Goal: Task Accomplishment & Management: Complete application form

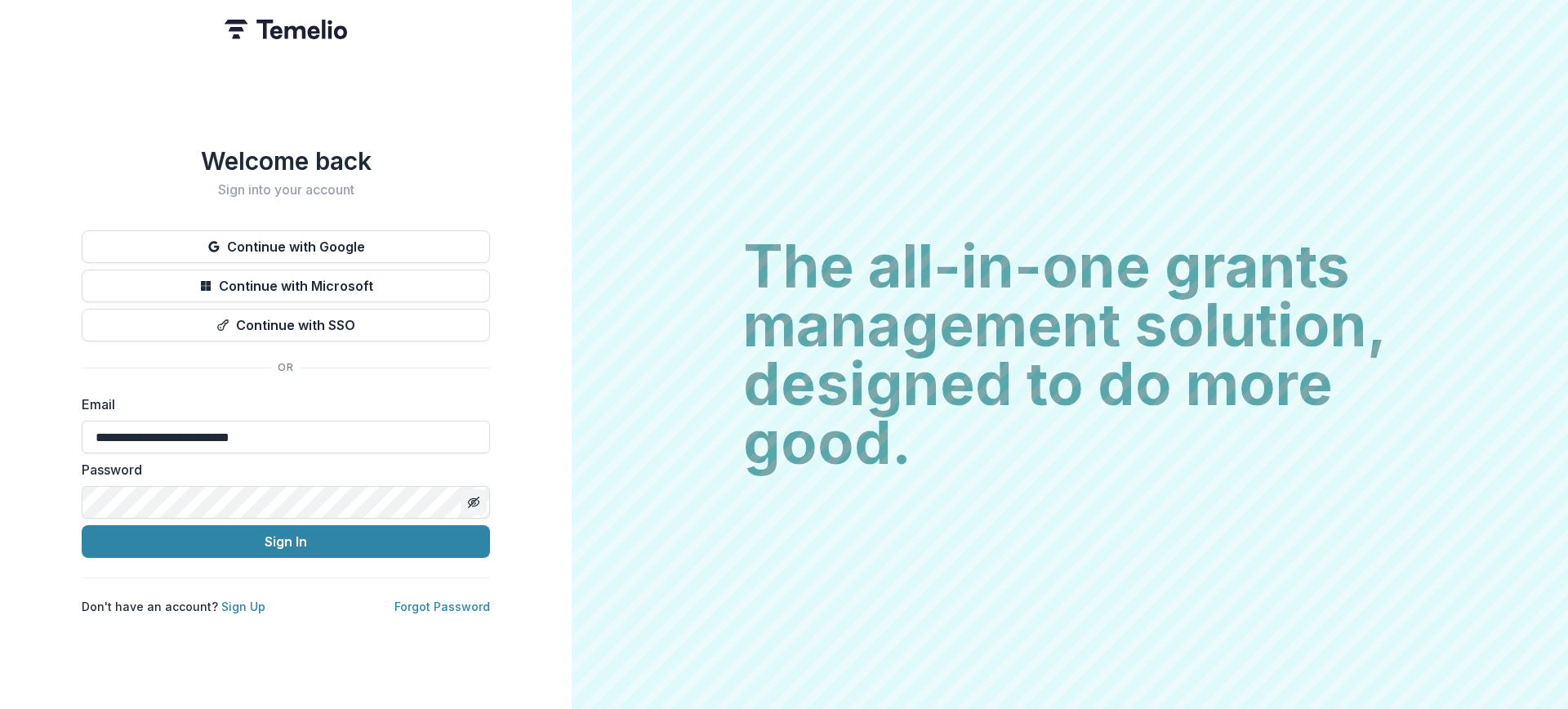
click at [476, 500] on icon "Toggle password visibility" at bounding box center [476, 503] width 7 height 6
click at [464, 494] on button "Toggle password visibility" at bounding box center [473, 502] width 26 height 26
click at [349, 539] on button "Sign In" at bounding box center [286, 541] width 408 height 33
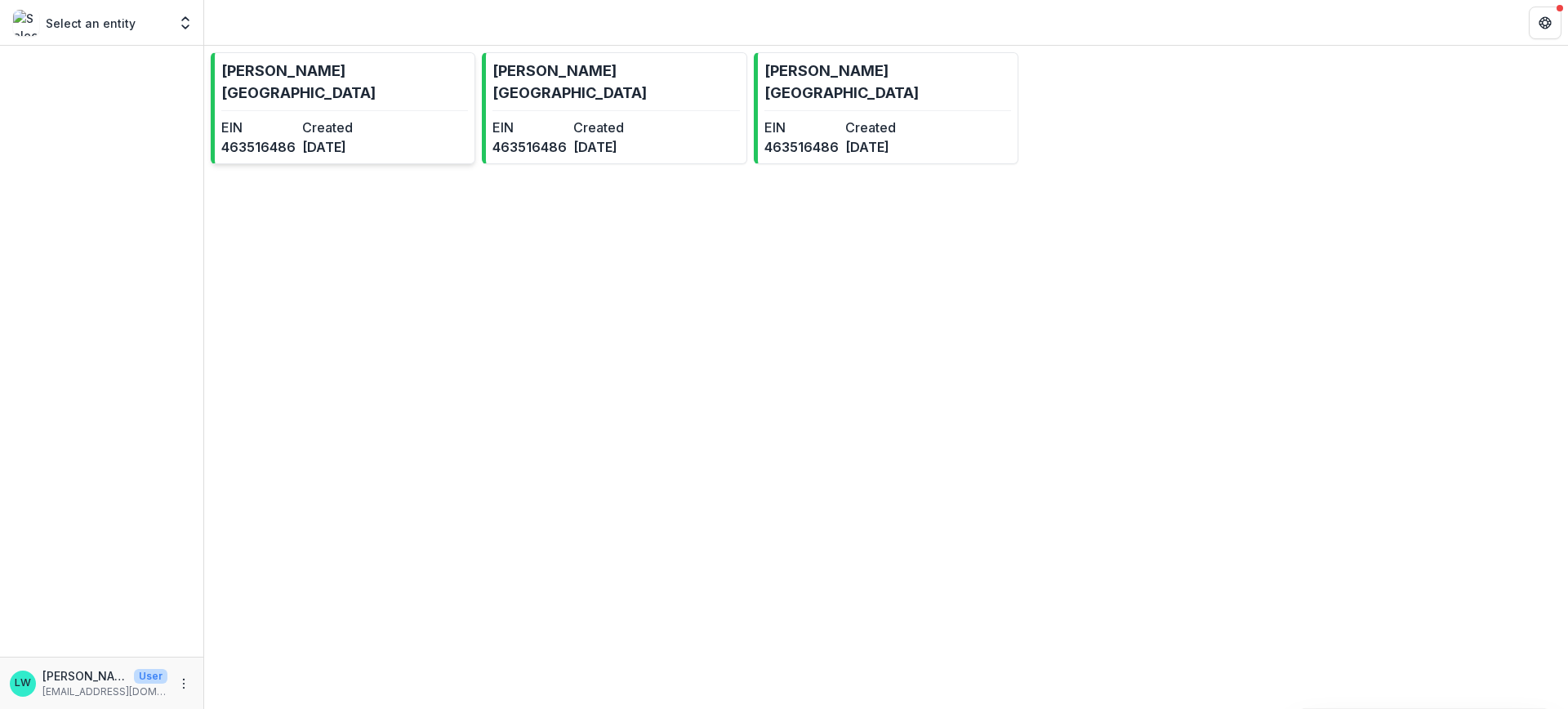
click at [328, 69] on p "ALMA Backyard Farm" at bounding box center [344, 81] width 246 height 44
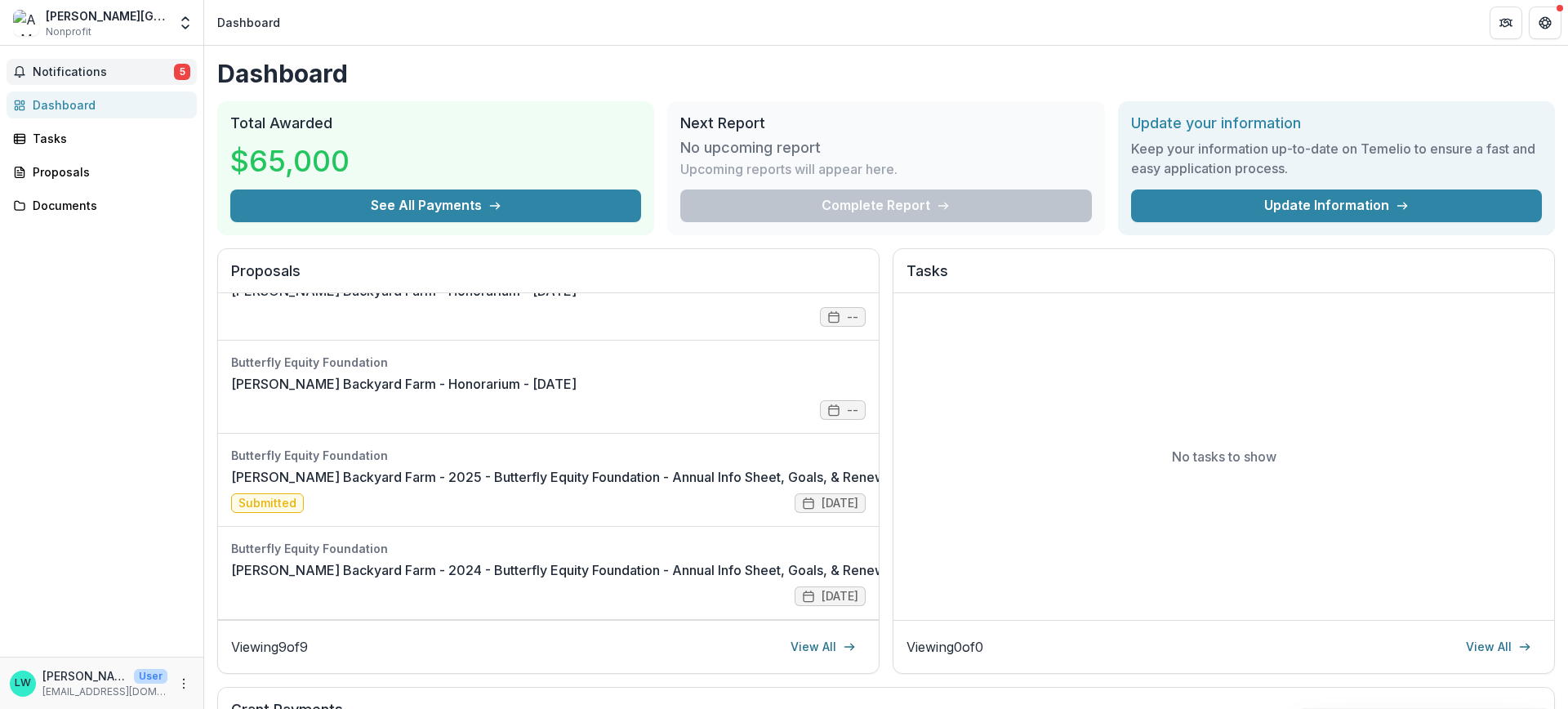
click at [35, 77] on span "Notifications" at bounding box center [103, 72] width 141 height 14
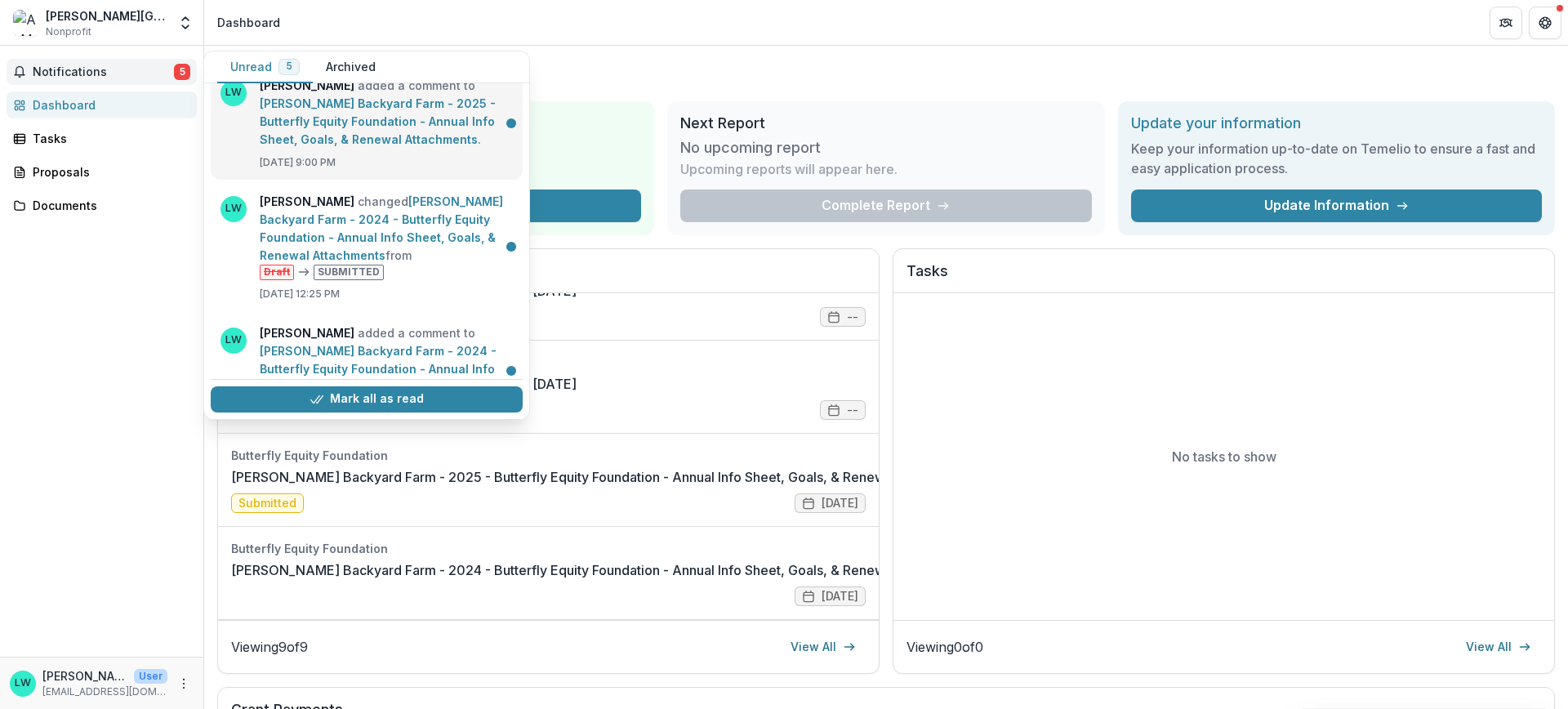
scroll to position [322, 0]
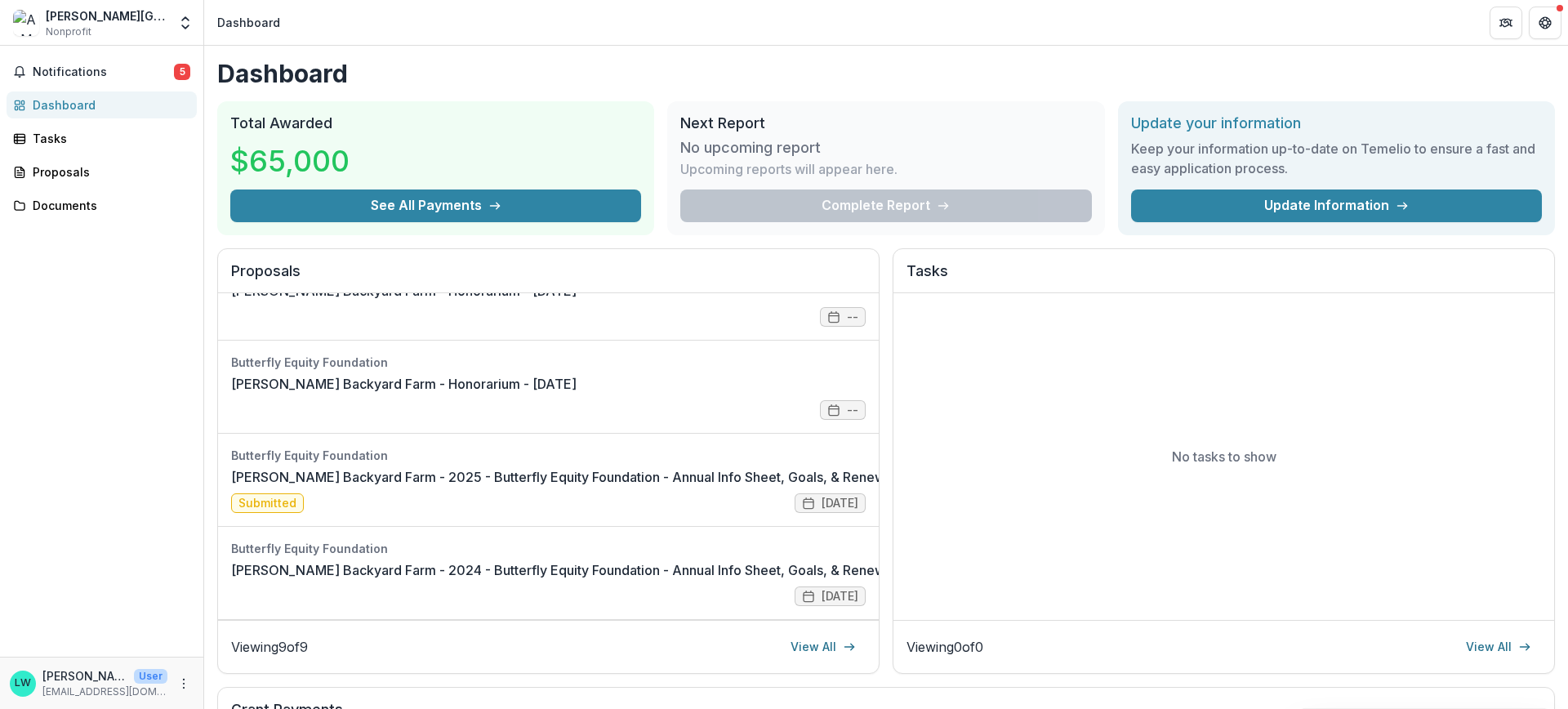
click at [63, 314] on div "Notifications 5 Unread 5 Archived EP Emily Parker added a comment to ALMA Backy…" at bounding box center [101, 351] width 203 height 610
click at [80, 22] on div "ALMA Backyard Farm" at bounding box center [107, 16] width 122 height 18
click at [189, 30] on icon "Open entity switcher" at bounding box center [185, 23] width 17 height 17
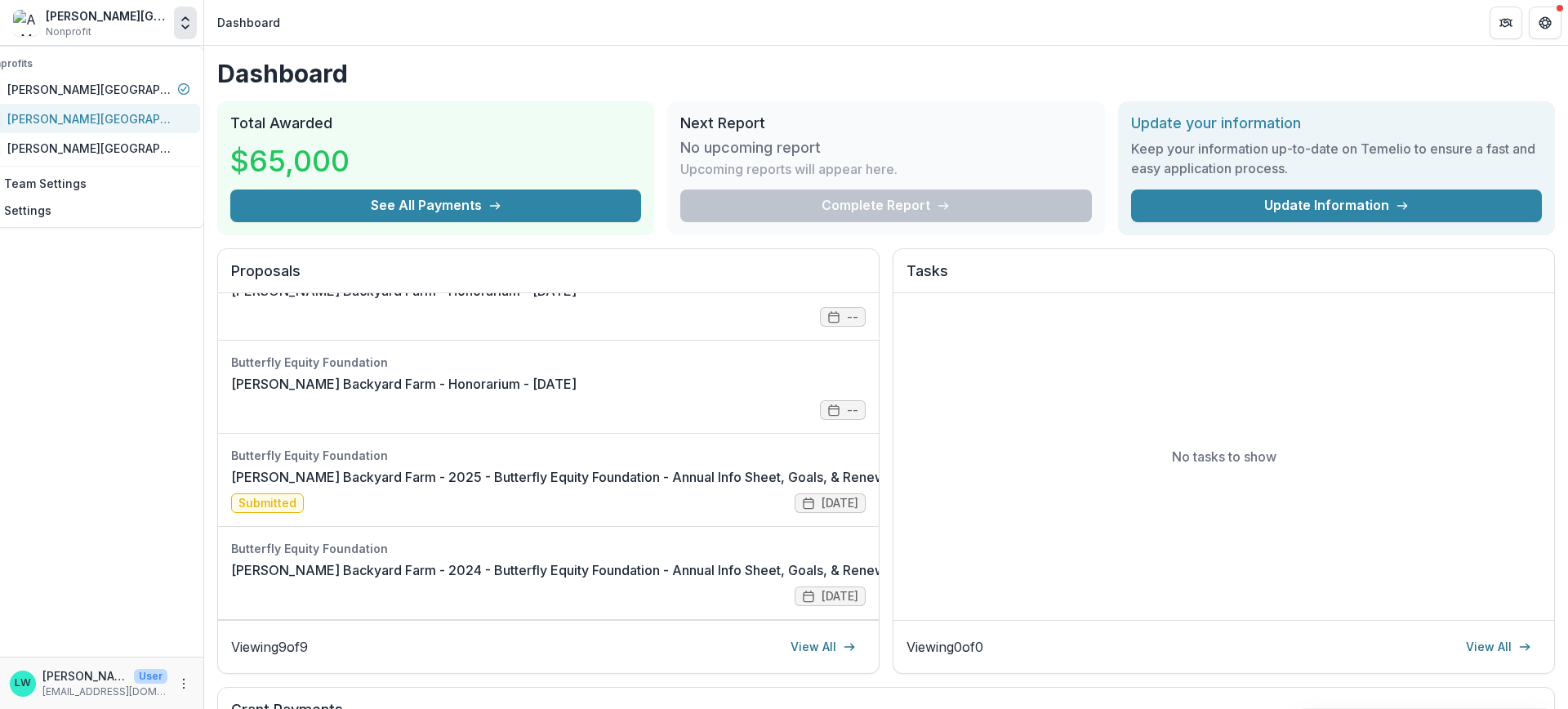
click at [78, 122] on div "ALMA BACKYARD FARM" at bounding box center [89, 119] width 164 height 18
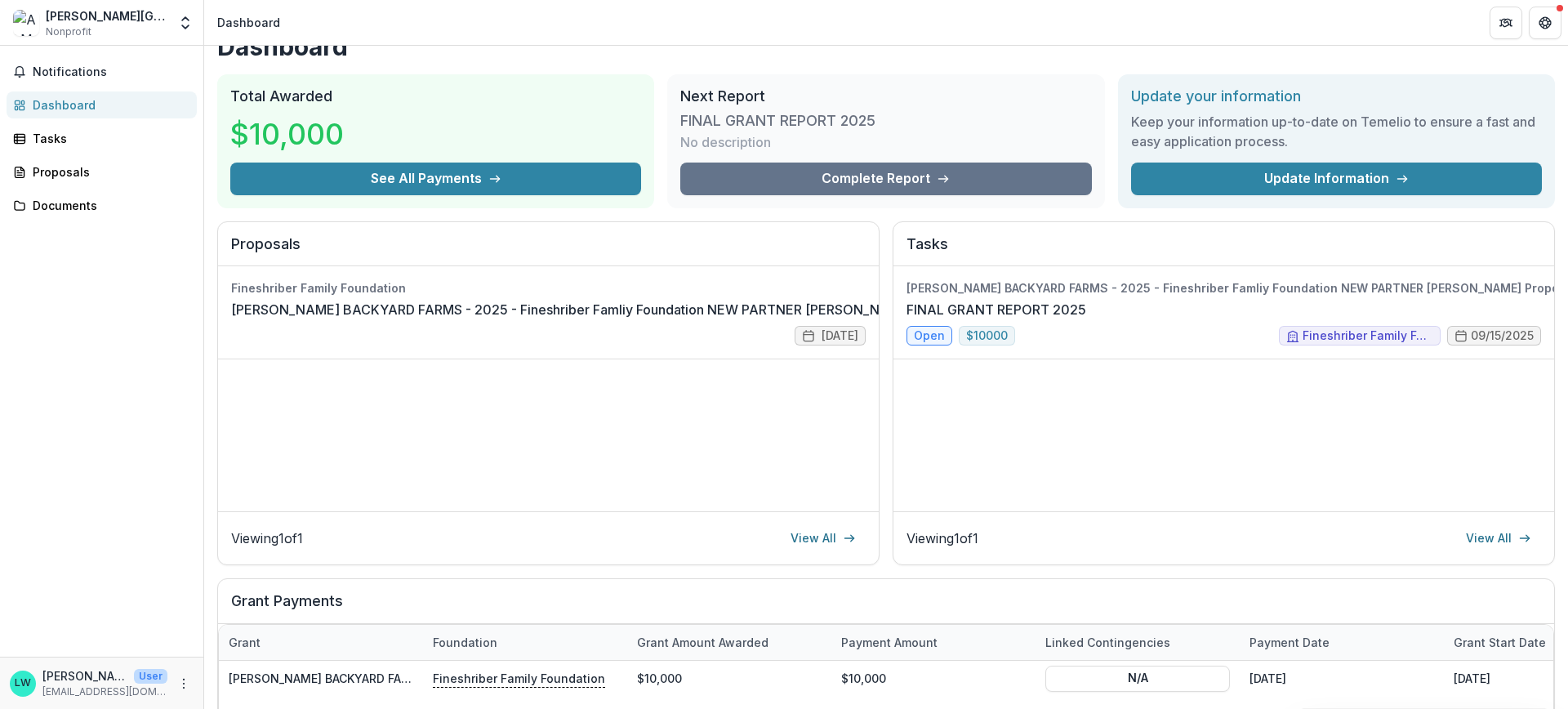
scroll to position [229, 0]
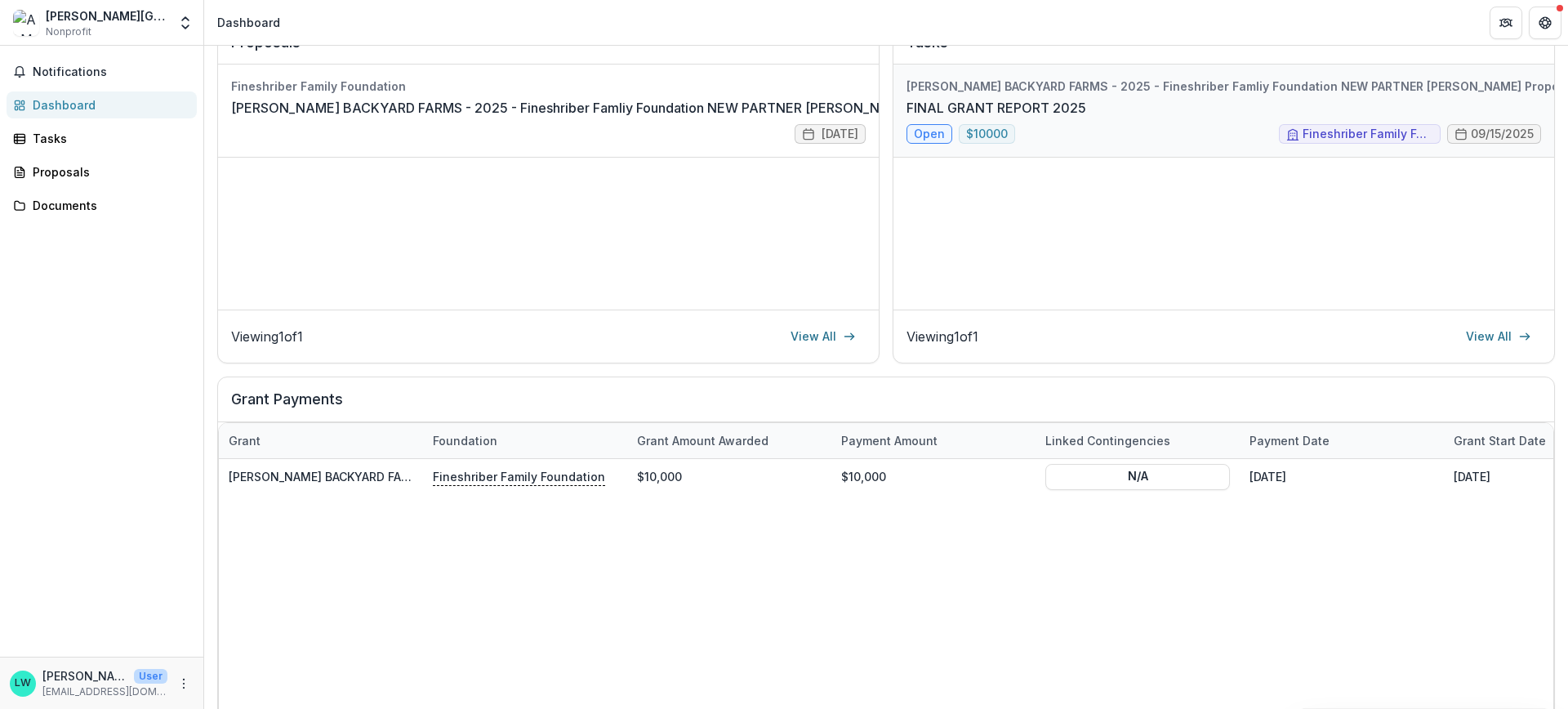
click at [924, 118] on link "FINAL GRANT REPORT 2025" at bounding box center [995, 107] width 180 height 19
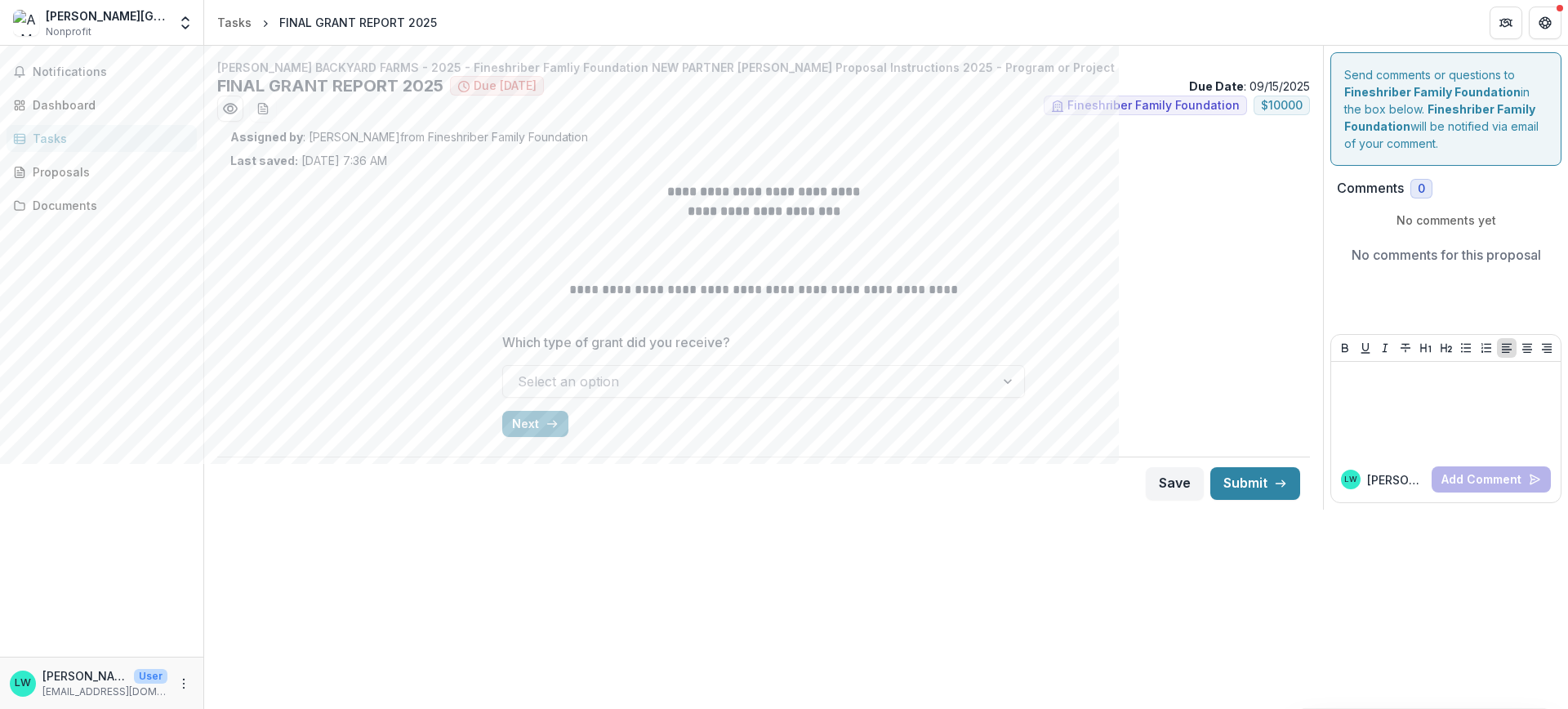
click at [806, 387] on div at bounding box center [748, 381] width 462 height 23
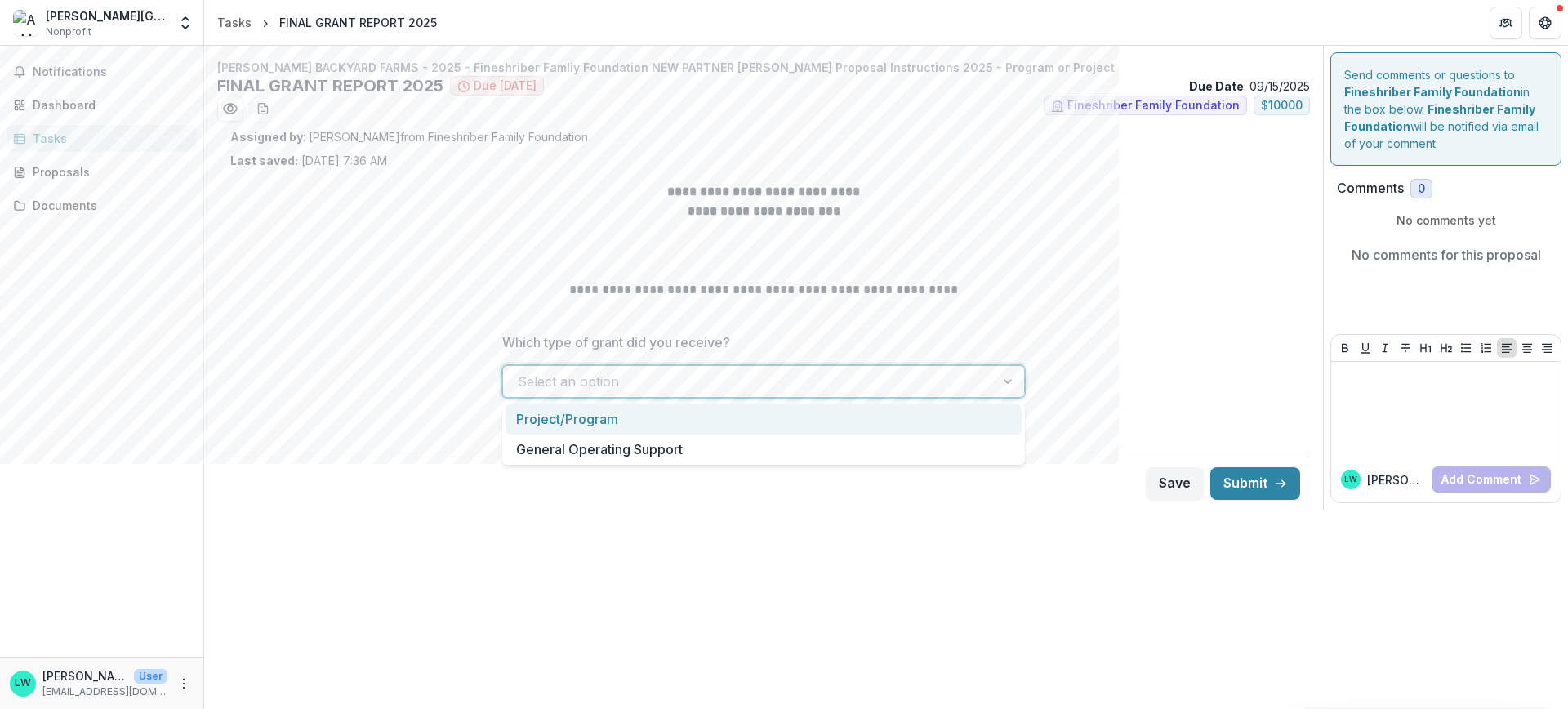
click at [798, 420] on div "Project/Program" at bounding box center [763, 419] width 516 height 30
click at [526, 425] on button "Next" at bounding box center [534, 423] width 66 height 26
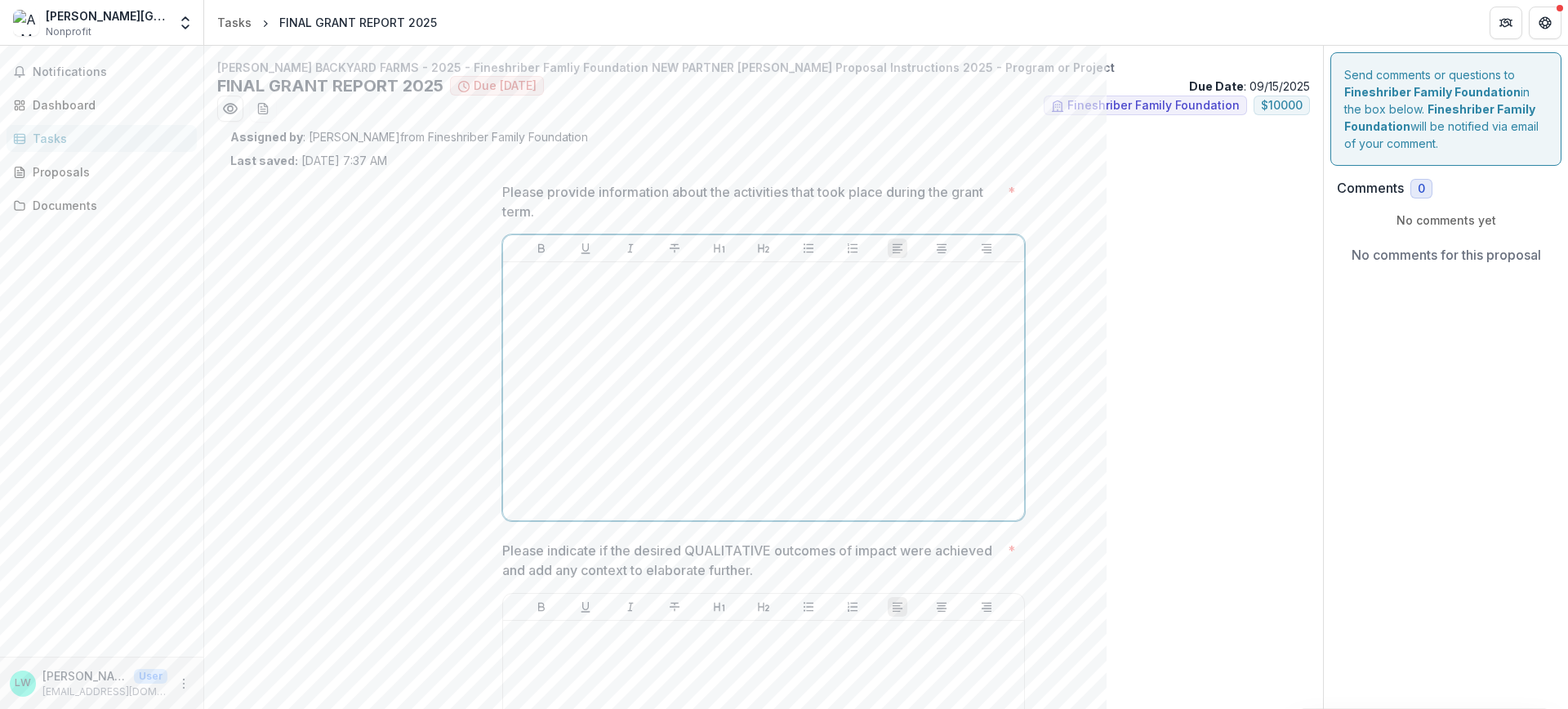
click at [611, 360] on div at bounding box center [763, 391] width 508 height 245
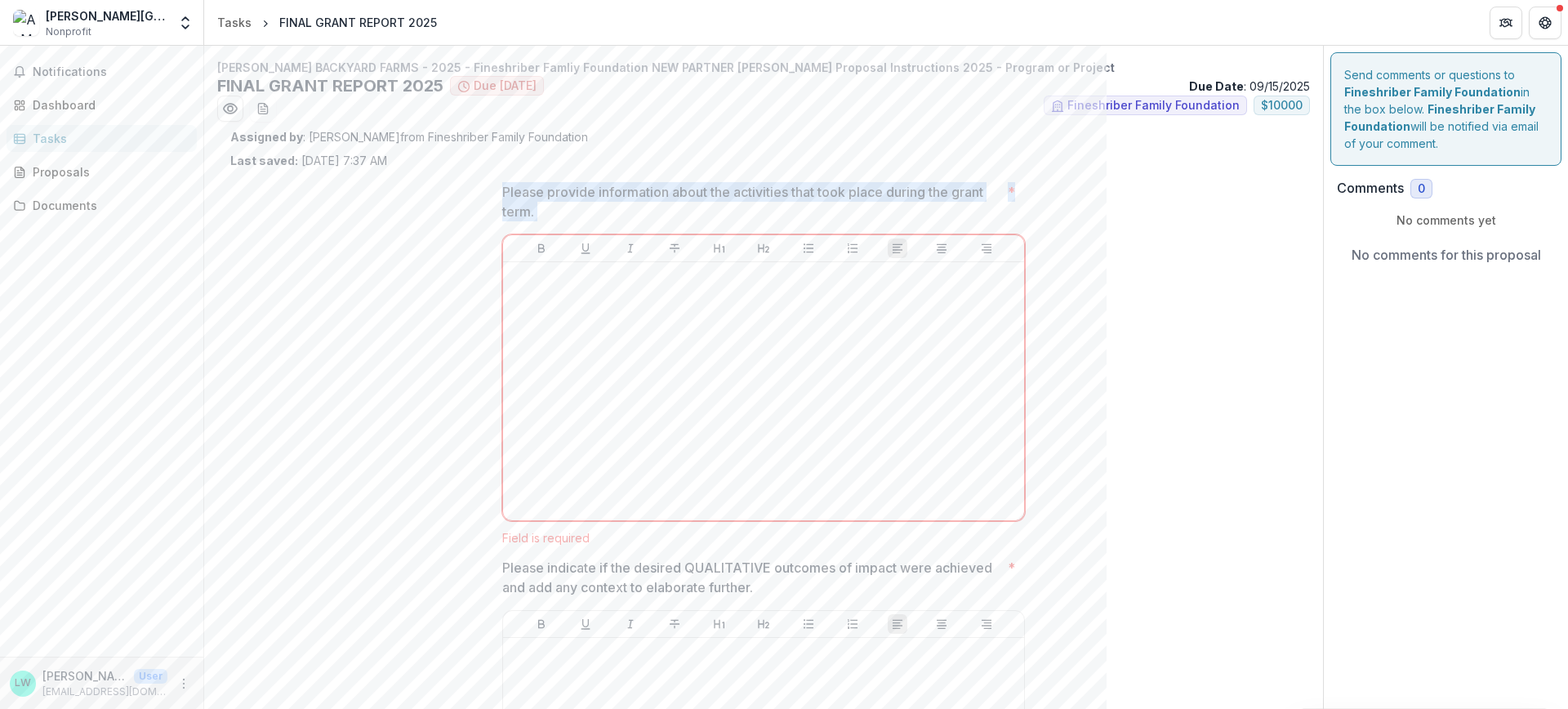
drag, startPoint x: 690, startPoint y: 285, endPoint x: 488, endPoint y: 181, distance: 227.2
copy div "Please provide information about the activities that took place during the gran…"
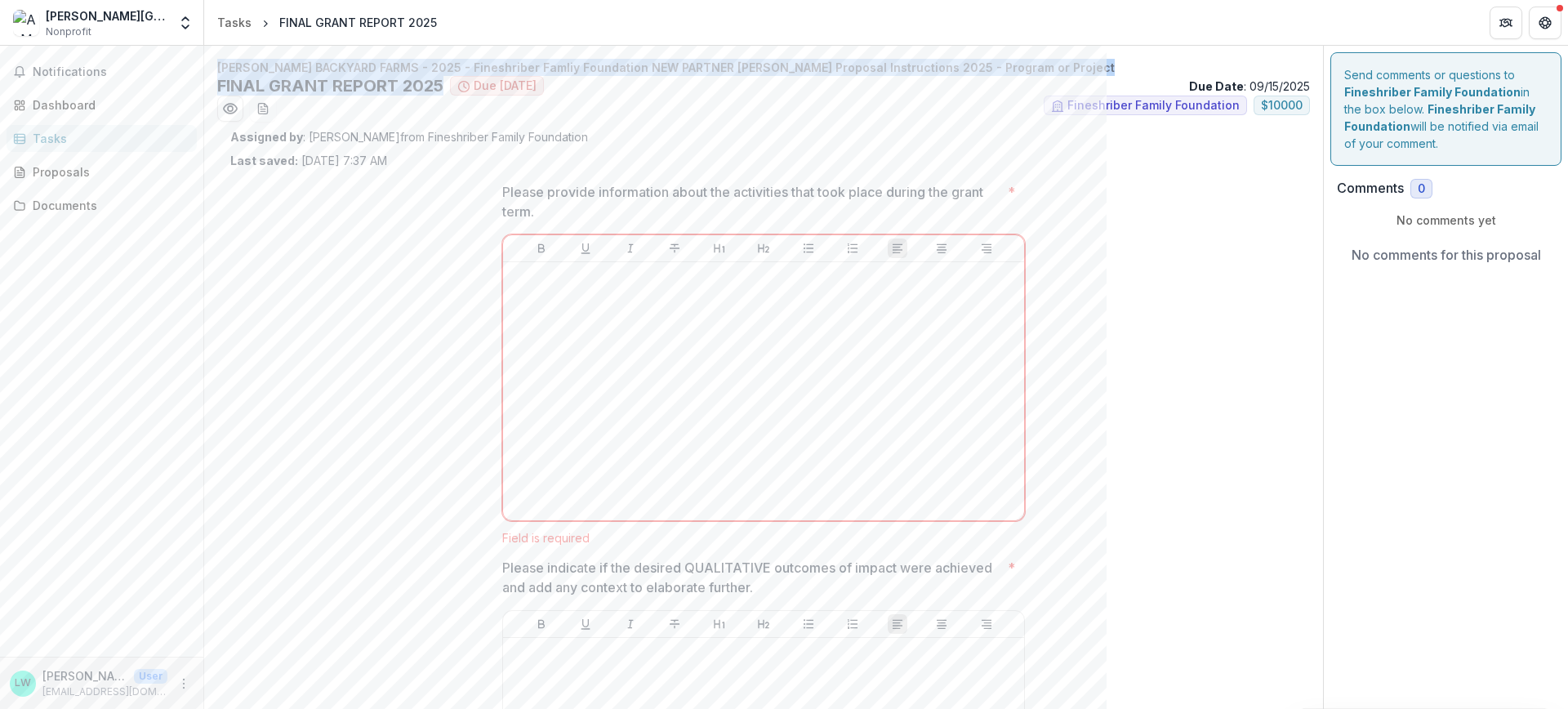
drag, startPoint x: 444, startPoint y: 88, endPoint x: 210, endPoint y: 70, distance: 234.7
copy div "ALMA BACKYARD FARMS - 2025 - Fineshriber Famliy Foundation NEW PARTNER Grant Pr…"
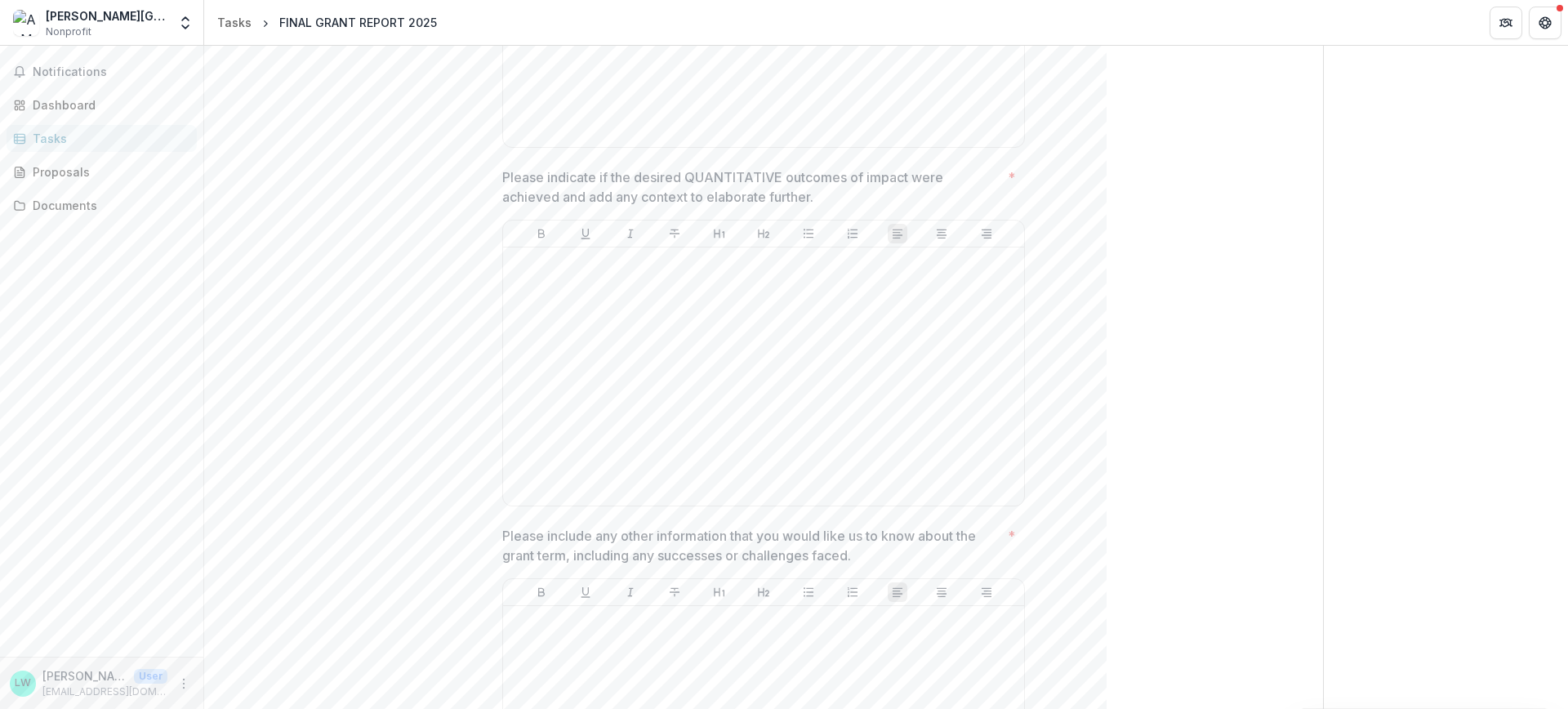
scroll to position [745, 0]
click at [117, 179] on div "Proposals" at bounding box center [108, 172] width 151 height 18
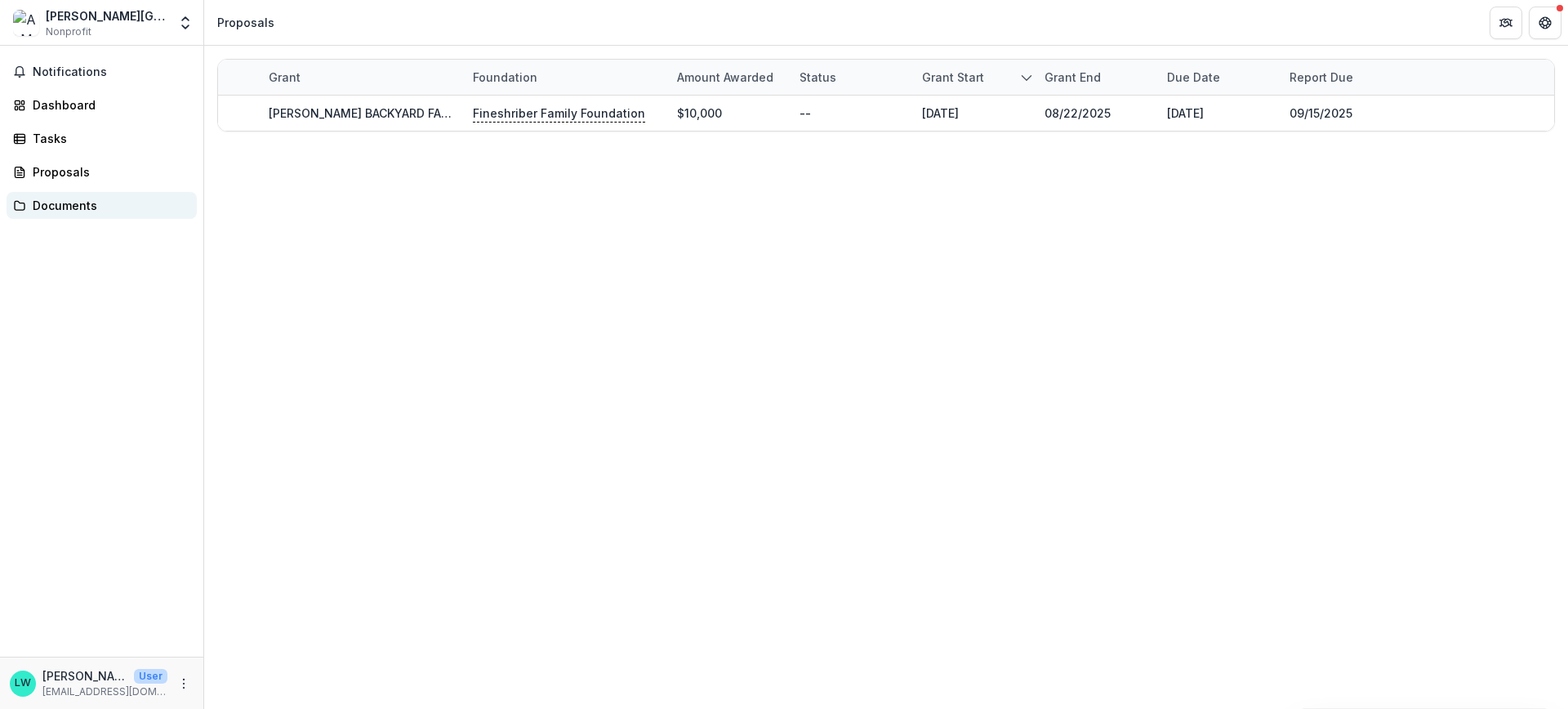
click at [112, 199] on div "Documents" at bounding box center [108, 205] width 151 height 18
